Goal: Use online tool/utility: Utilize a website feature to perform a specific function

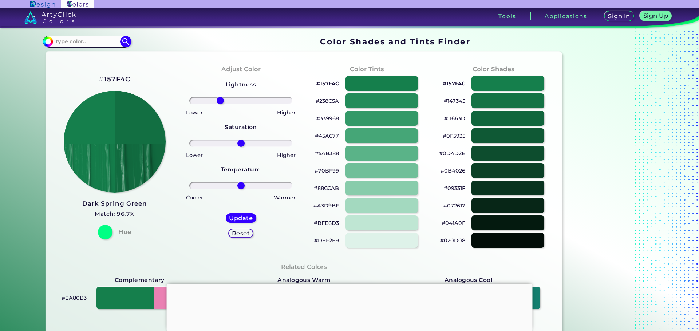
type input "-43"
click at [218, 102] on input "range" at bounding box center [240, 100] width 103 height 7
drag, startPoint x: 239, startPoint y: 143, endPoint x: 215, endPoint y: 147, distance: 25.2
type input "-51"
click at [215, 147] on input "range" at bounding box center [240, 143] width 103 height 7
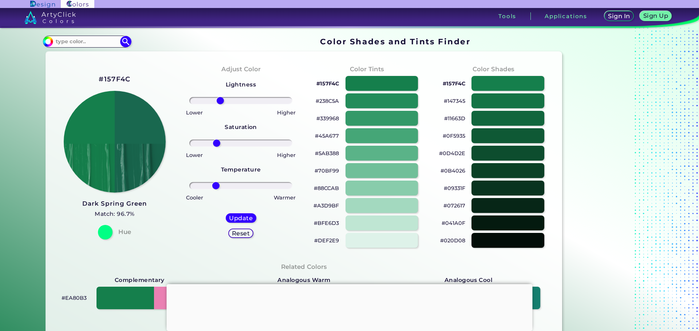
drag, startPoint x: 239, startPoint y: 186, endPoint x: 214, endPoint y: 187, distance: 24.8
type input "-52"
click at [214, 187] on input "range" at bounding box center [240, 185] width 103 height 7
click at [493, 102] on div at bounding box center [507, 101] width 73 height 15
type input "#147345"
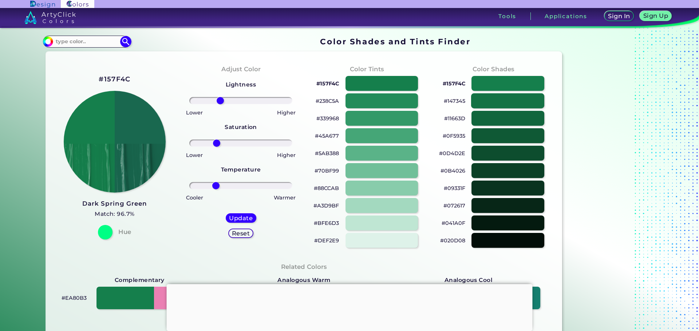
type input "0"
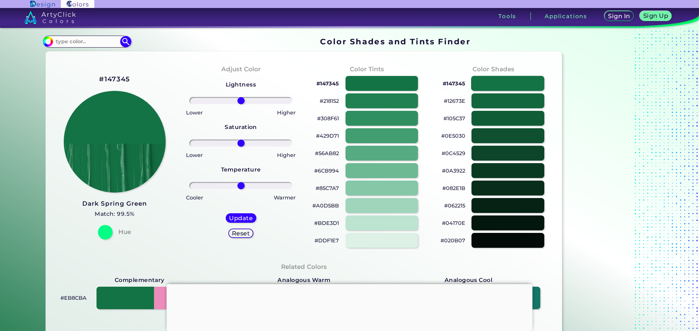
click at [492, 80] on div at bounding box center [507, 83] width 73 height 15
drag, startPoint x: 238, startPoint y: 143, endPoint x: 229, endPoint y: 127, distance: 17.8
type input "-31"
click at [224, 140] on input "range" at bounding box center [240, 143] width 103 height 7
drag, startPoint x: 238, startPoint y: 99, endPoint x: 244, endPoint y: 101, distance: 6.8
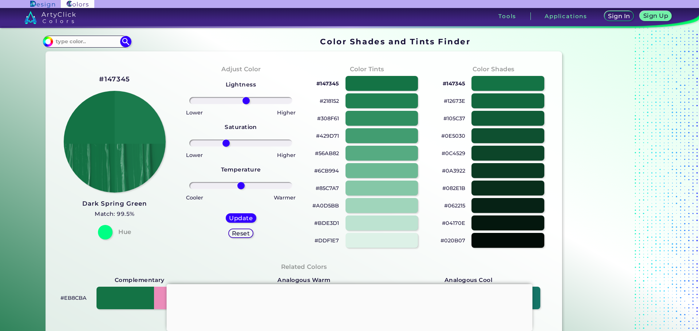
type input "11"
click at [244, 101] on input "range" at bounding box center [240, 100] width 103 height 7
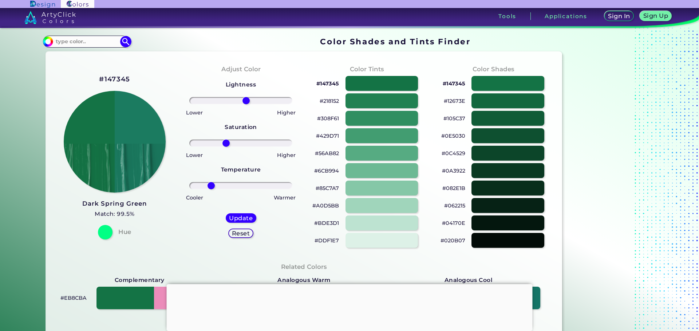
drag, startPoint x: 236, startPoint y: 184, endPoint x: 209, endPoint y: 190, distance: 27.2
type input "-62"
click at [209, 190] on input "range" at bounding box center [240, 185] width 103 height 7
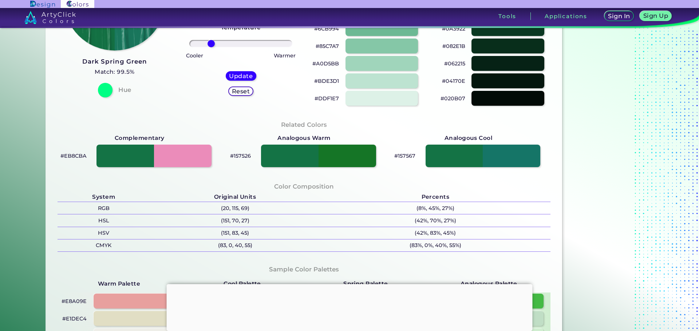
scroll to position [146, 0]
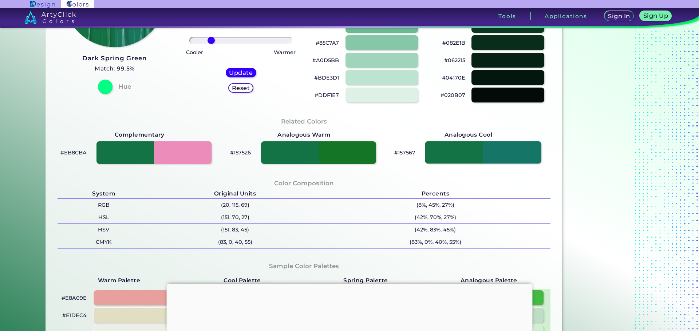
click at [501, 159] on div at bounding box center [483, 153] width 116 height 23
type input "#157567"
type input "0"
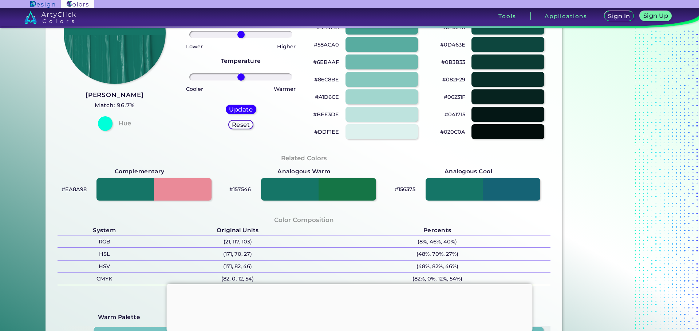
scroll to position [109, 0]
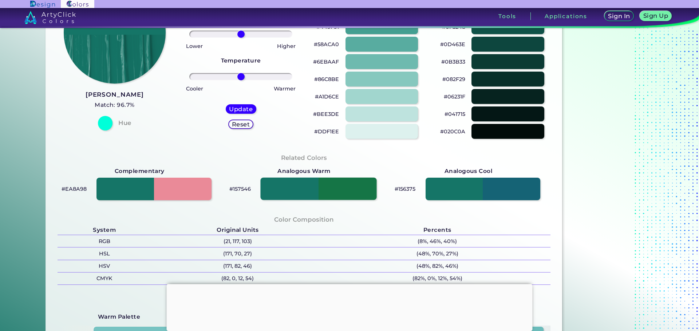
click at [340, 182] on div at bounding box center [318, 189] width 116 height 23
type input "#157546"
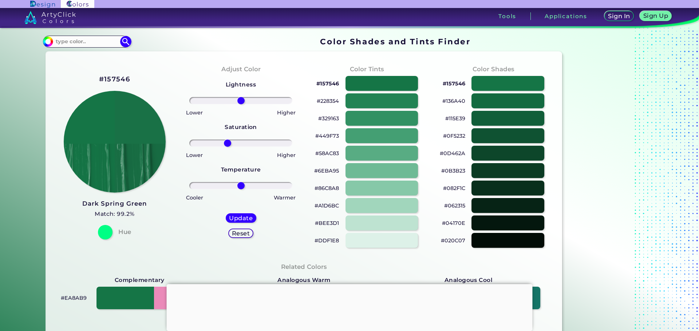
drag, startPoint x: 233, startPoint y: 143, endPoint x: 226, endPoint y: 149, distance: 9.3
type input "-28"
click at [226, 147] on input "range" at bounding box center [240, 143] width 103 height 7
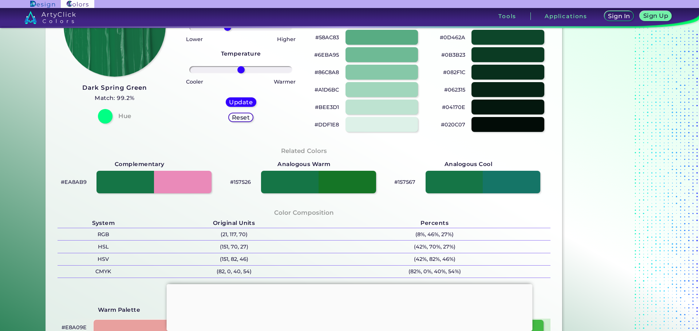
scroll to position [146, 0]
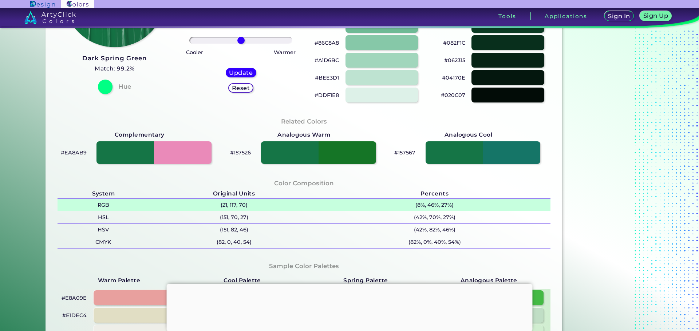
click at [220, 205] on p "(21, 117, 70)" at bounding box center [233, 205] width 169 height 12
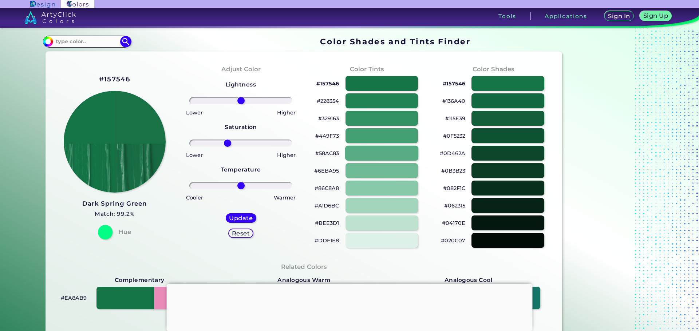
click at [382, 147] on div at bounding box center [381, 153] width 73 height 15
type input "#58ac83"
type input "0"
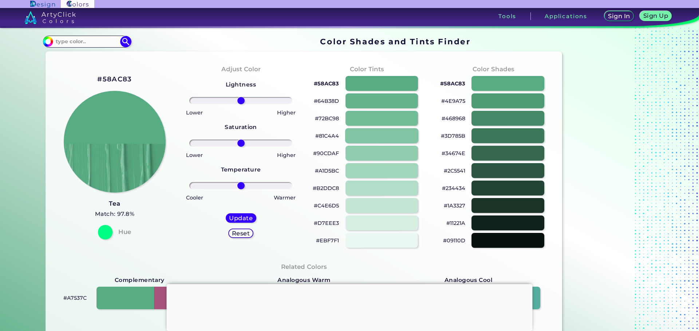
click at [382, 143] on div at bounding box center [381, 135] width 73 height 15
type input "#81c4a4"
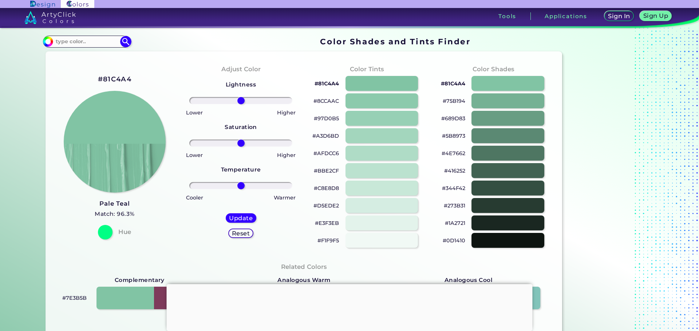
click at [232, 182] on div at bounding box center [240, 186] width 115 height 9
drag, startPoint x: 239, startPoint y: 183, endPoint x: 225, endPoint y: 182, distance: 14.2
type input "-29"
click at [225, 182] on input "range" at bounding box center [240, 185] width 103 height 7
drag, startPoint x: 236, startPoint y: 149, endPoint x: 244, endPoint y: 147, distance: 8.2
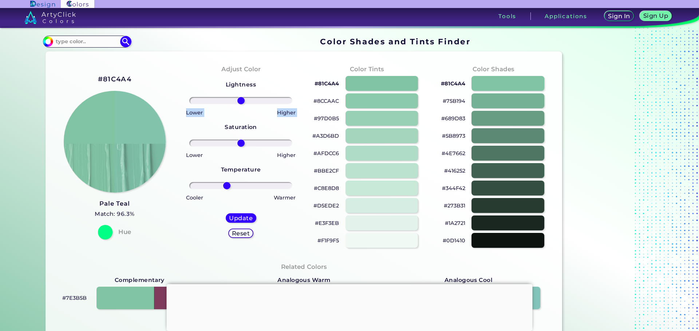
click at [244, 147] on div "Lightness Saturation Temperature Lower Higher Lower Higher Cooler Warmer Update…" at bounding box center [240, 162] width 115 height 175
type input "19"
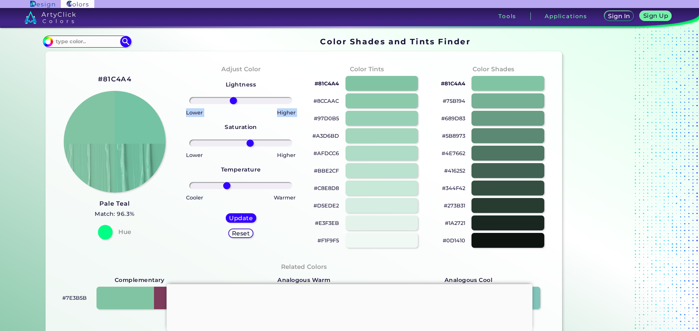
drag, startPoint x: 242, startPoint y: 98, endPoint x: 231, endPoint y: 94, distance: 11.6
type input "-16"
click at [231, 97] on input "range" at bounding box center [240, 100] width 103 height 7
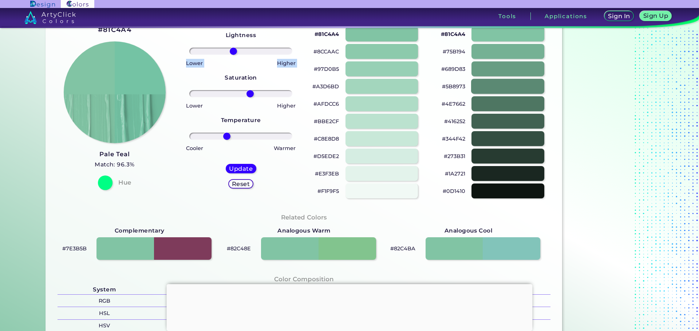
scroll to position [36, 0]
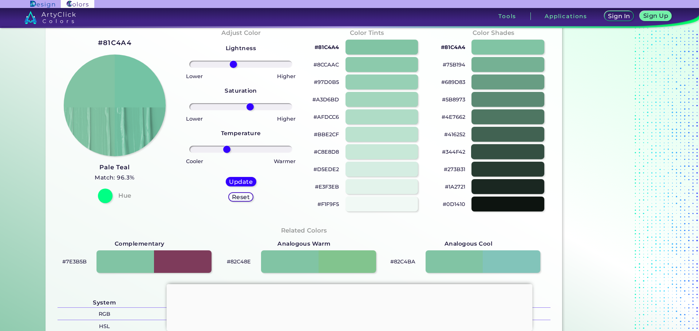
click at [513, 152] on div at bounding box center [507, 151] width 73 height 15
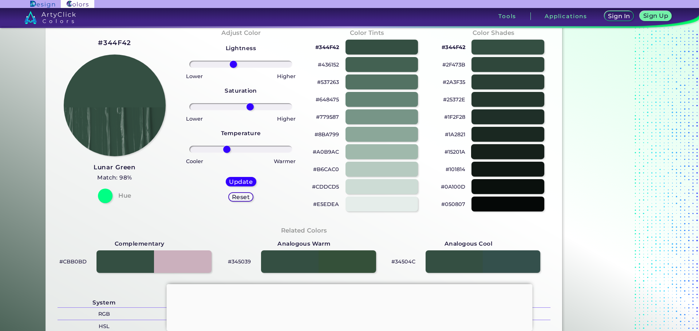
type input "#344f42"
type input "0"
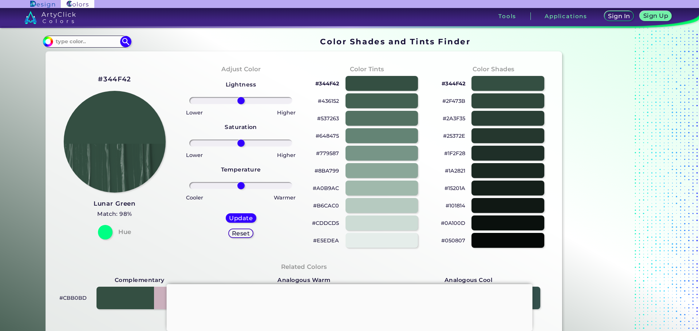
click at [244, 97] on div at bounding box center [240, 100] width 115 height 9
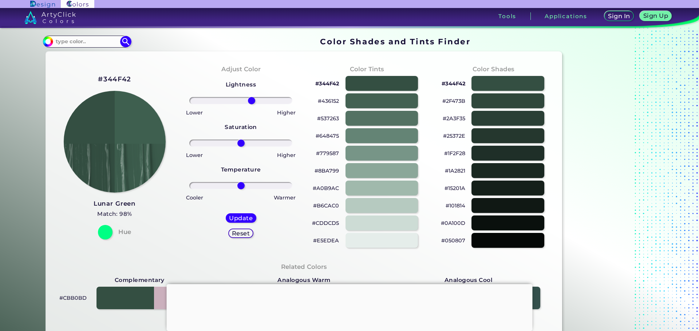
drag, startPoint x: 242, startPoint y: 98, endPoint x: 250, endPoint y: 98, distance: 8.0
type input "22"
click at [250, 98] on input "range" at bounding box center [240, 100] width 103 height 7
click at [375, 171] on div at bounding box center [381, 170] width 73 height 15
type input "#8ba799"
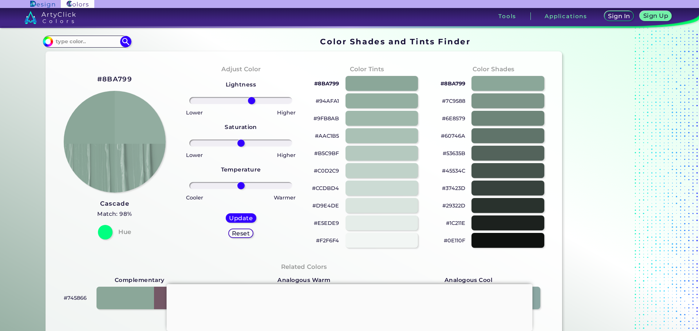
drag, startPoint x: 238, startPoint y: 101, endPoint x: 250, endPoint y: 101, distance: 11.3
type input "22"
click at [250, 101] on input "range" at bounding box center [240, 100] width 103 height 7
click at [503, 162] on div "#53635B" at bounding box center [493, 153] width 115 height 17
click at [505, 194] on div at bounding box center [507, 188] width 73 height 15
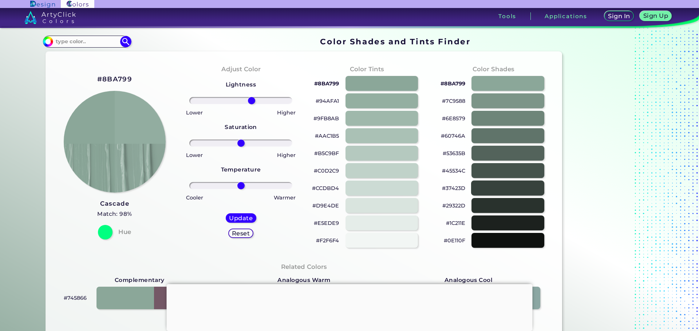
type input "#37423d"
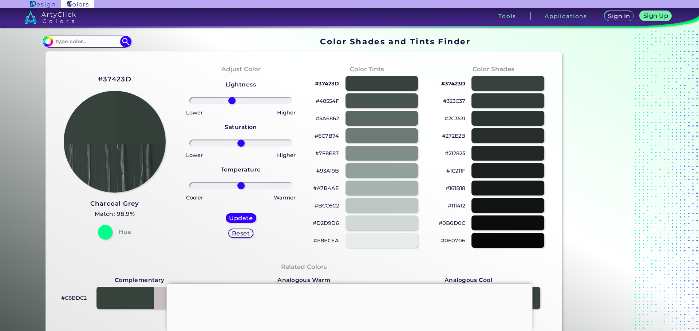
drag, startPoint x: 244, startPoint y: 101, endPoint x: 230, endPoint y: 100, distance: 13.8
type input "-19"
click at [230, 100] on input "range" at bounding box center [240, 100] width 103 height 7
click at [372, 209] on div at bounding box center [381, 205] width 73 height 15
type input "#bcc6c2"
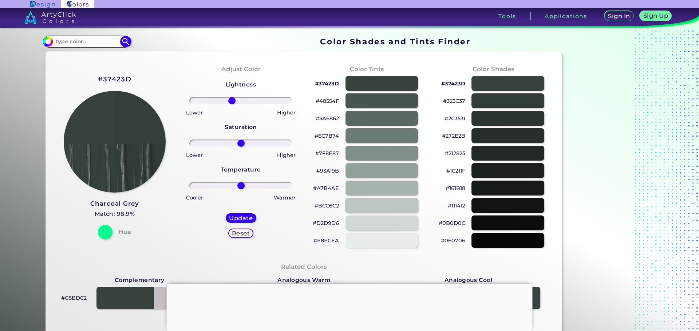
type input "0"
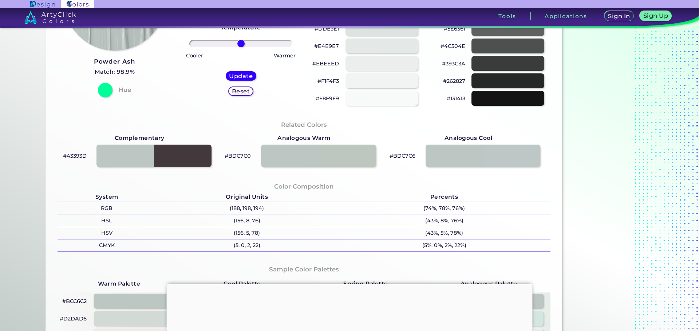
scroll to position [146, 0]
